Goal: Complete application form: Complete application form

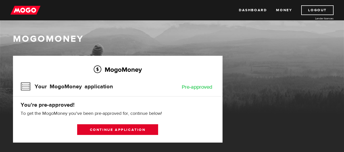
click at [111, 128] on link "Continue application" at bounding box center [117, 129] width 81 height 11
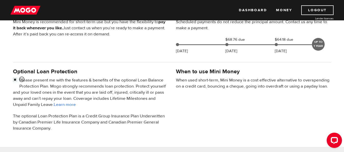
scroll to position [178, 0]
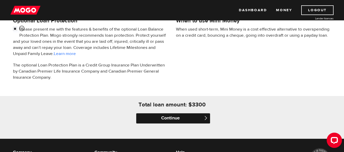
click at [168, 119] on input "Continue" at bounding box center [173, 118] width 74 height 10
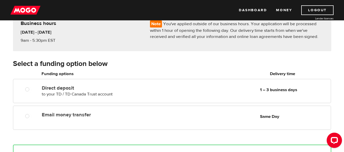
scroll to position [51, 0]
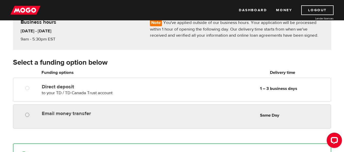
radio input "true"
click at [27, 115] on input "Email money transfer" at bounding box center [28, 115] width 6 height 6
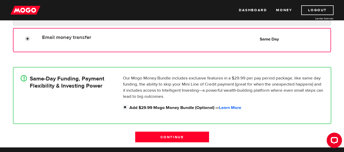
scroll to position [153, 0]
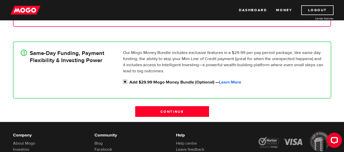
click at [125, 81] on input "Add $29.99 Mogo Money Bundle (Optional) — Learn More" at bounding box center [126, 82] width 6 height 6
checkbox input "false"
radio input "false"
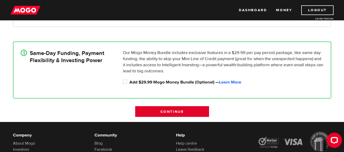
click at [182, 111] on input "Continue" at bounding box center [172, 111] width 74 height 11
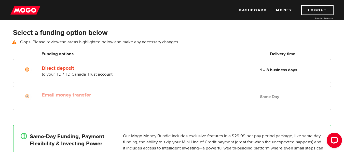
scroll to position [71, 0]
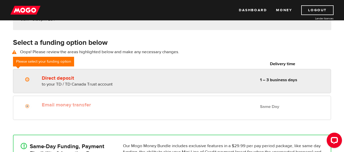
radio input "true"
click at [29, 79] on input "Direct deposit" at bounding box center [28, 80] width 6 height 6
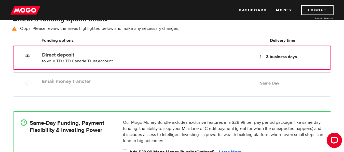
scroll to position [96, 0]
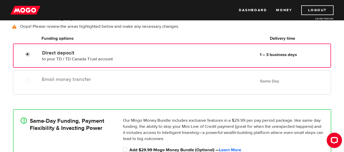
click at [28, 53] on input "Direct deposit" at bounding box center [28, 55] width 6 height 6
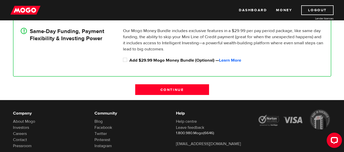
scroll to position [198, 0]
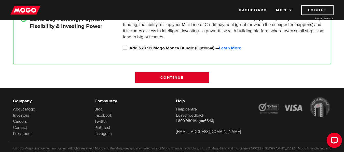
click at [171, 78] on input "Continue" at bounding box center [172, 77] width 74 height 11
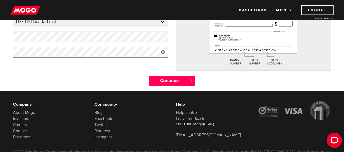
scroll to position [102, 0]
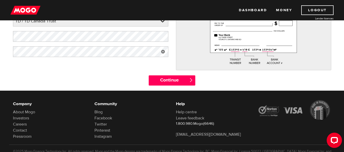
click at [91, 84] on div "Continue " at bounding box center [172, 82] width 326 height 15
click at [178, 80] on input "Continue" at bounding box center [172, 80] width 47 height 10
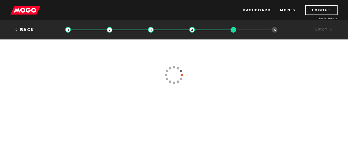
type input "(403) 342-1768"
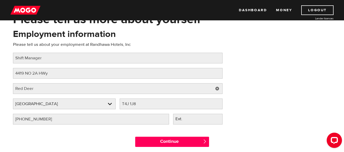
scroll to position [25, 0]
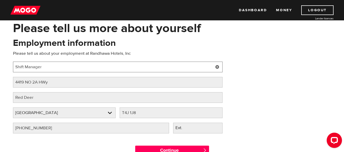
drag, startPoint x: 45, startPoint y: 67, endPoint x: 3, endPoint y: 70, distance: 42.9
click at [4, 71] on div "Please tell us more about yourself Oops! Please review the areas highlighted be…" at bounding box center [172, 91] width 344 height 140
type input "Front Desk Agent"
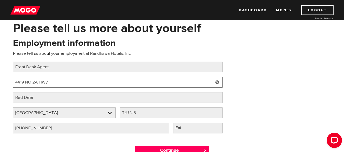
drag, startPoint x: 55, startPoint y: 82, endPoint x: 0, endPoint y: 88, distance: 55.0
click at [0, 88] on div "Please tell us more about yourself Oops! Please review the areas highlighted be…" at bounding box center [172, 91] width 344 height 140
type input "128 Leva Ave"
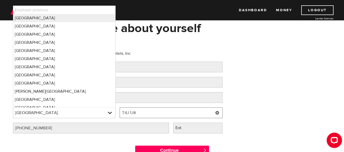
click at [144, 111] on input "T4J 1J8" at bounding box center [171, 112] width 103 height 11
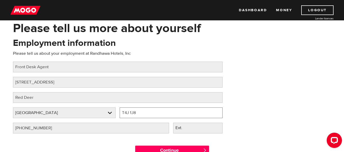
click at [143, 109] on input "T4J 1J8" at bounding box center [171, 112] width 103 height 11
type input "T4E 1B9"
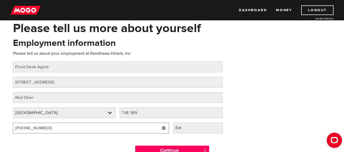
drag, startPoint x: 55, startPoint y: 127, endPoint x: 7, endPoint y: 129, distance: 48.4
click at [0, 128] on div "Please tell us more about yourself Oops! Please review the areas highlighted be…" at bounding box center [172, 91] width 344 height 140
type input "(403) 346-6688"
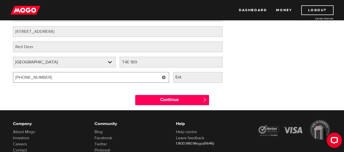
scroll to position [76, 0]
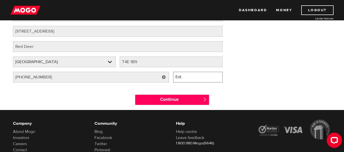
click at [197, 77] on input "Ext." at bounding box center [197, 77] width 49 height 11
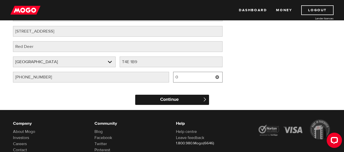
type input "0"
click at [171, 99] on input "Continue" at bounding box center [172, 100] width 74 height 10
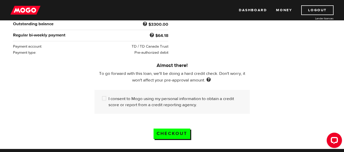
scroll to position [127, 0]
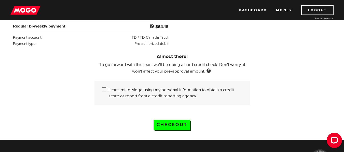
click at [103, 87] on input "I consent to Mogo using my personal information to obtain a credit score or rep…" at bounding box center [105, 90] width 6 height 6
checkbox input "true"
click at [178, 123] on input "Checkout" at bounding box center [172, 125] width 37 height 10
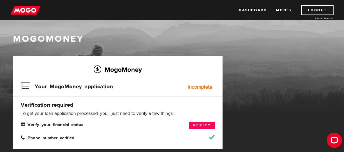
scroll to position [25, 0]
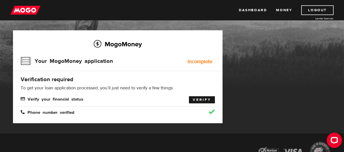
click at [199, 99] on link "Verify" at bounding box center [202, 99] width 26 height 7
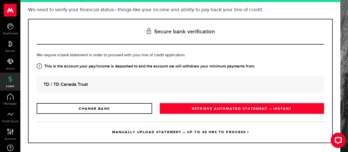
scroll to position [49, 0]
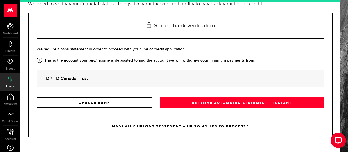
click at [154, 125] on link "MANUALLY UPLOAD STATEMENT – UP TO 48 HRS TO PROCESS" at bounding box center [180, 126] width 287 height 21
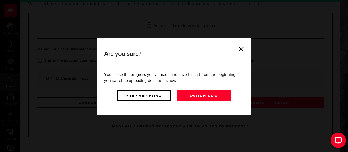
click at [145, 96] on link "Keep verifying" at bounding box center [144, 95] width 54 height 11
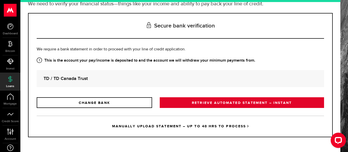
click at [227, 102] on link "RETRIEVE AUTOMATED STATEMENT – INSTANT" at bounding box center [242, 102] width 164 height 11
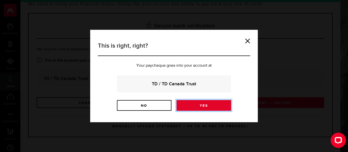
click at [207, 106] on link "Yes" at bounding box center [203, 105] width 54 height 11
